Goal: Find contact information: Find contact information

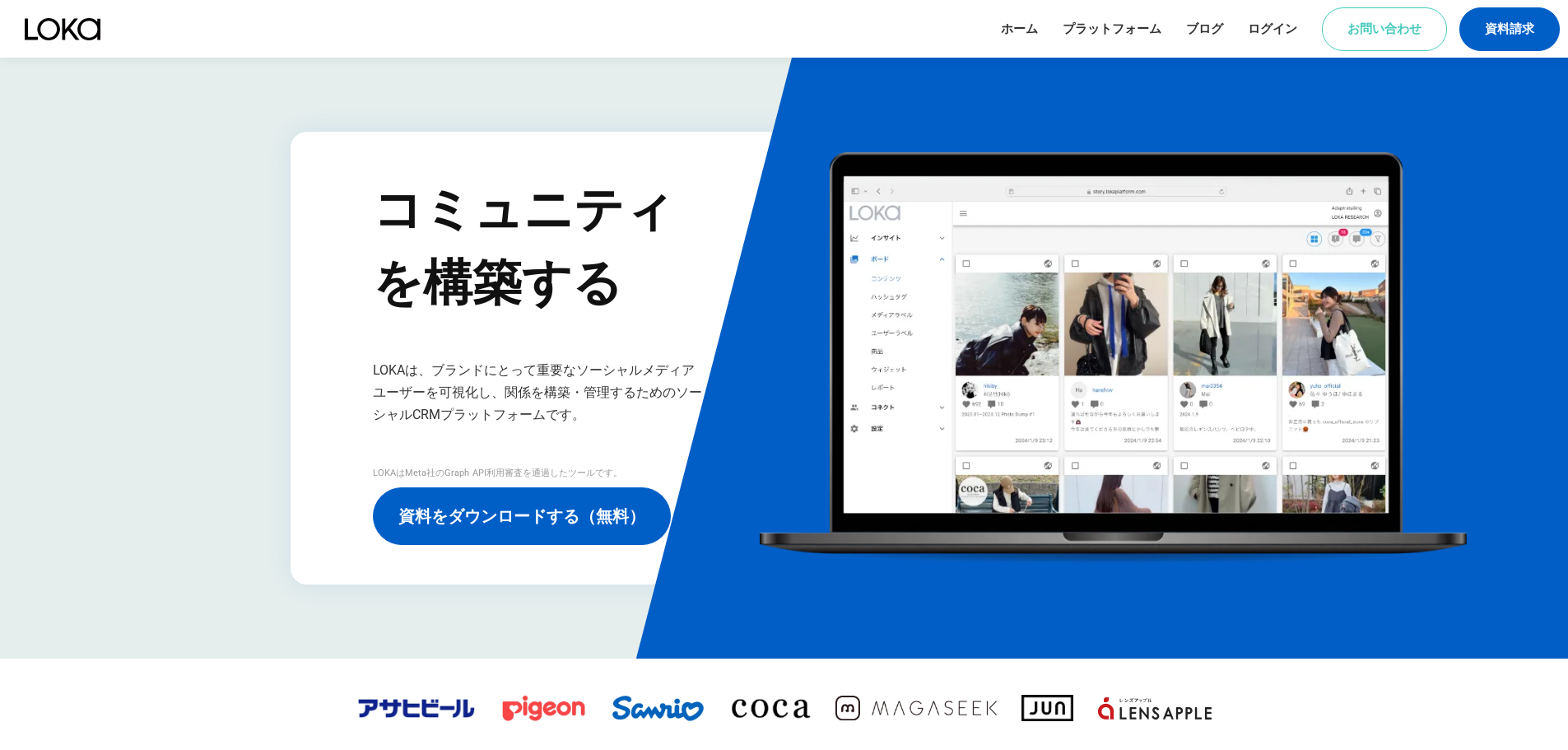
click at [1386, 22] on link "お問い合わせ" at bounding box center [1384, 29] width 125 height 44
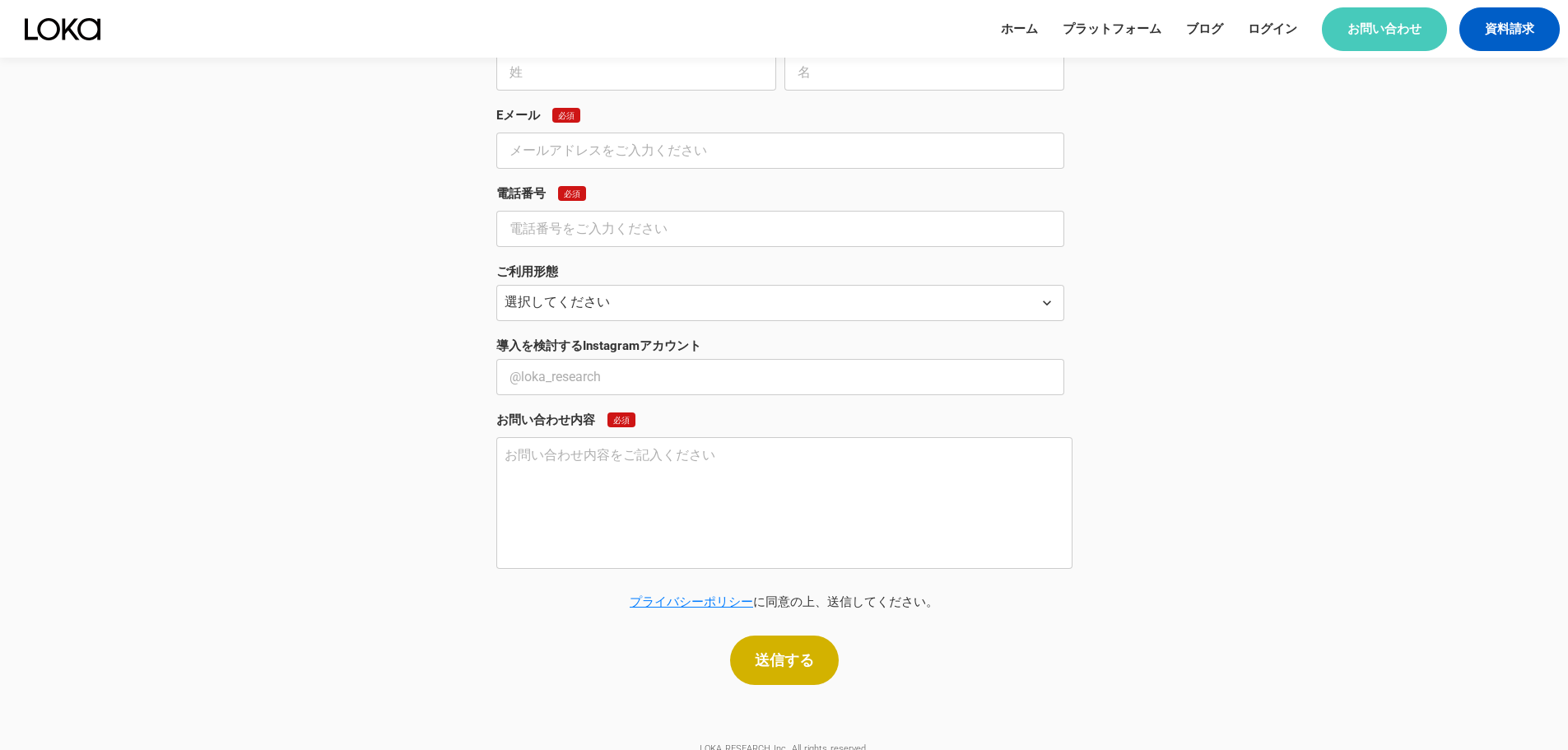
scroll to position [1411, 0]
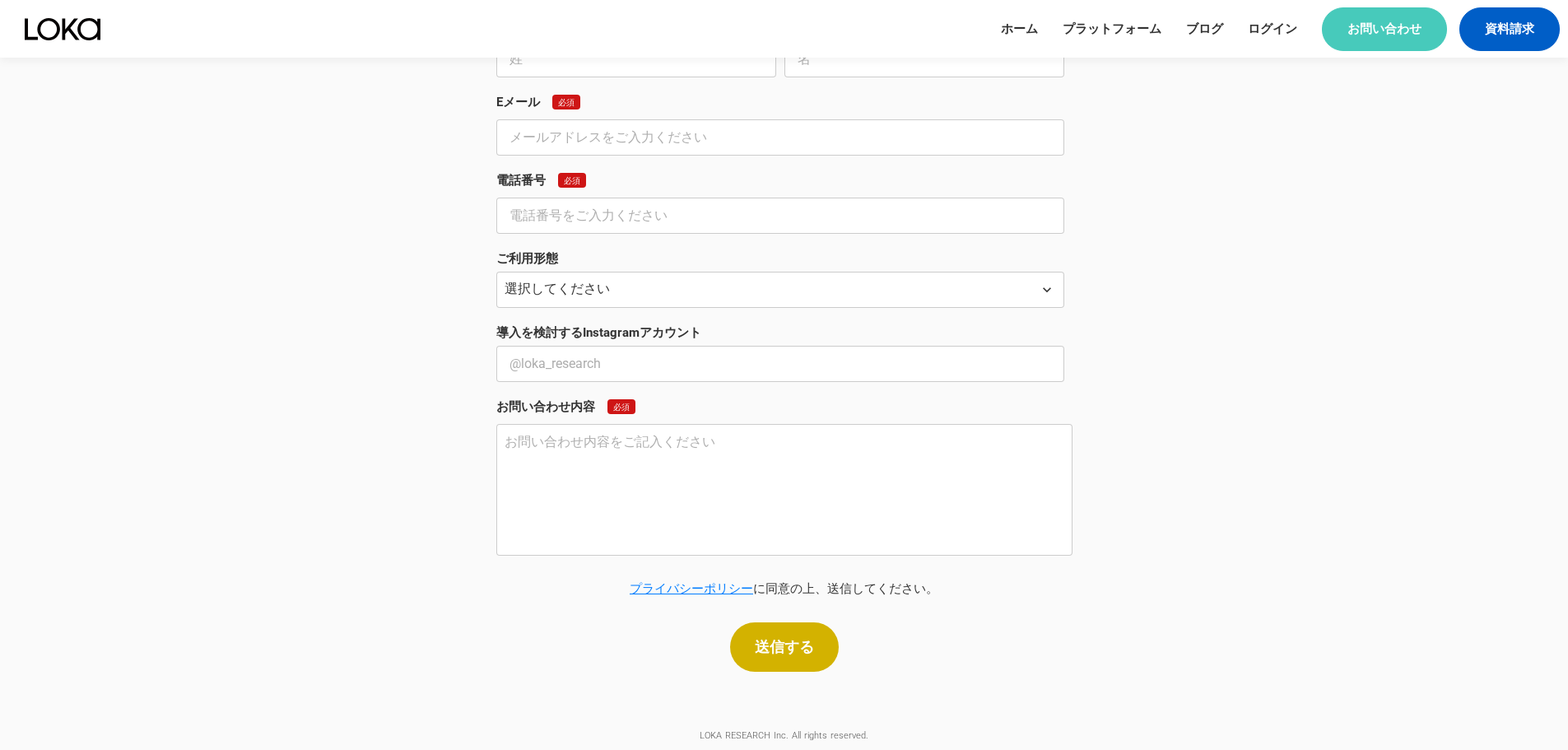
click at [716, 585] on u "プライバシーポリシー" at bounding box center [692, 587] width 124 height 15
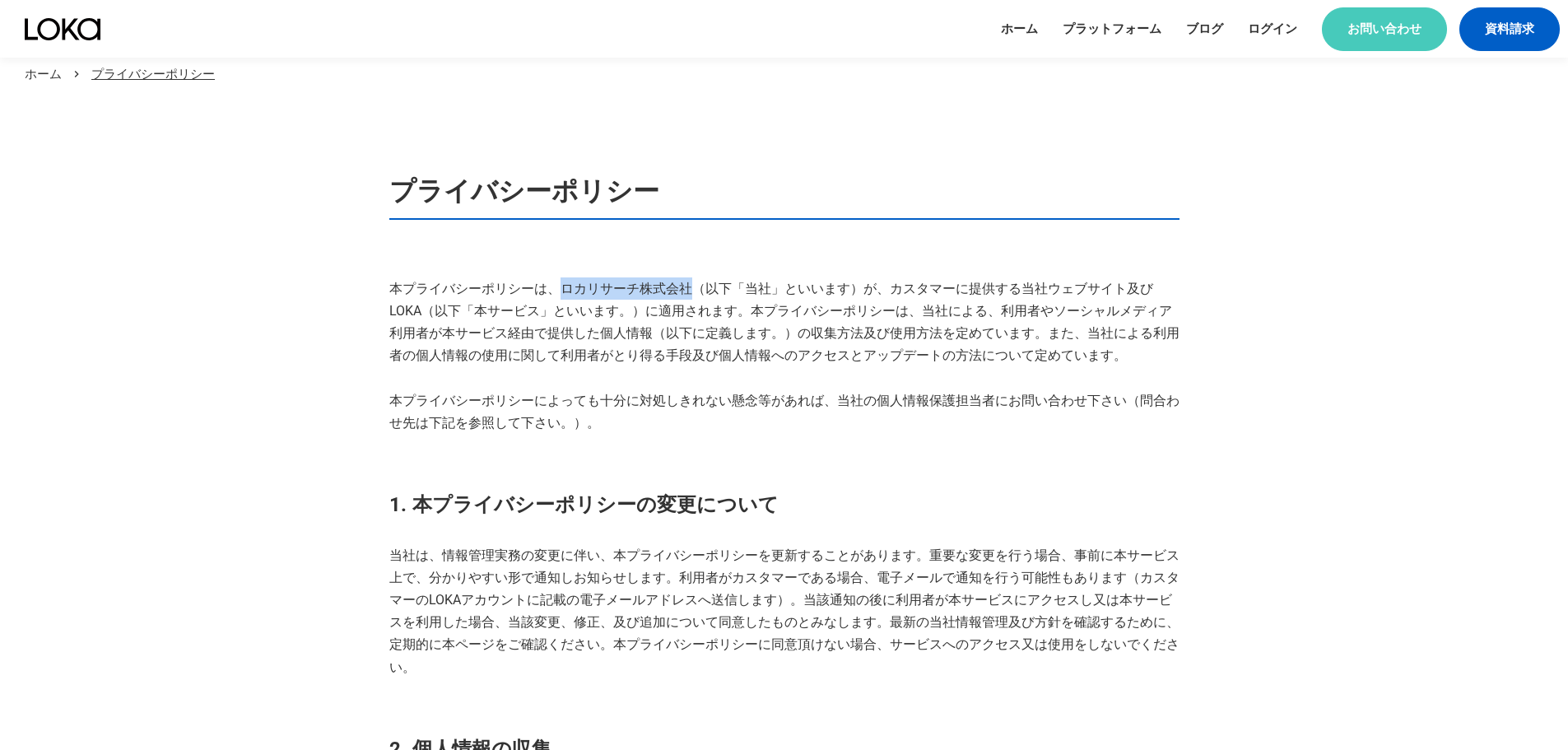
drag, startPoint x: 561, startPoint y: 286, endPoint x: 688, endPoint y: 286, distance: 127.0
click at [688, 286] on p "本プライバシーポリシーは、ロカリサーチ株式会社（以下「当社」といいます）が、カスタマーに提供する当社ウェブサイト及びLOKA（以下「本サービス」といいます。）…" at bounding box center [784, 355] width 790 height 157
copy p "ロカリサーチ株式会社"
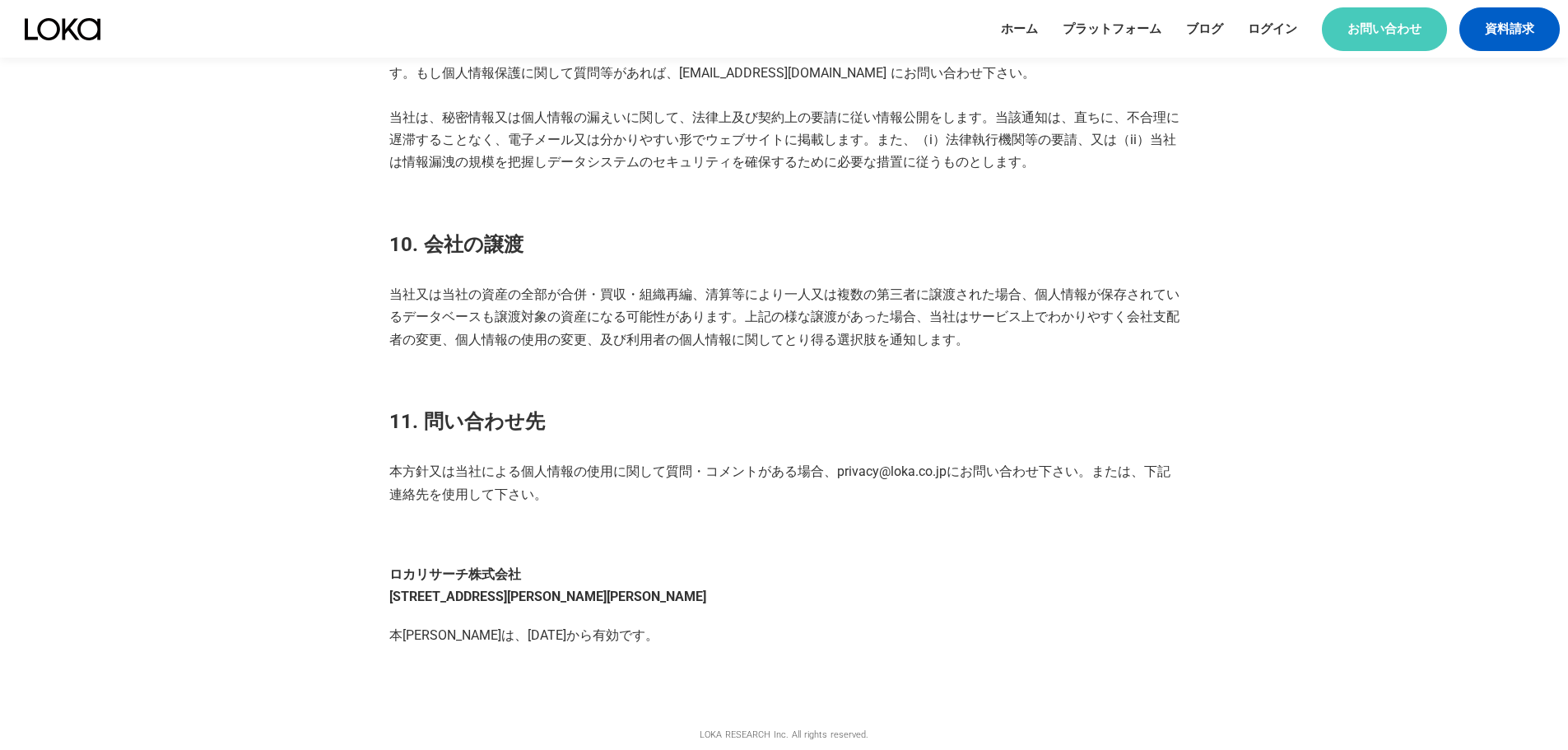
scroll to position [2882, 0]
